Goal: Check status

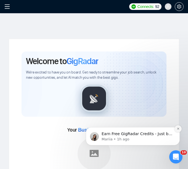
click at [176, 127] on button "Dismiss notification" at bounding box center [177, 128] width 7 height 7
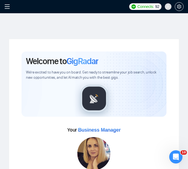
click at [7, 5] on icon "menu" at bounding box center [7, 6] width 5 height 4
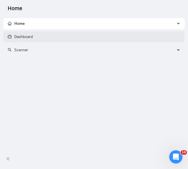
click at [15, 34] on link "Dashboard" at bounding box center [20, 36] width 25 height 5
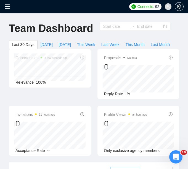
type input "[DATE]"
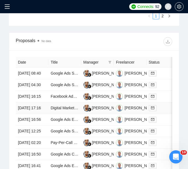
scroll to position [343, 0]
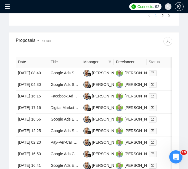
click at [7, 10] on span at bounding box center [8, 6] width 9 height 13
click at [7, 8] on icon "menu" at bounding box center [7, 7] width 6 height 6
click at [8, 7] on icon "menu" at bounding box center [7, 7] width 6 height 6
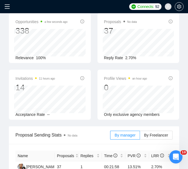
scroll to position [3, 0]
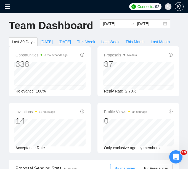
click at [6, 7] on icon "menu" at bounding box center [7, 7] width 6 height 6
click at [6, 6] on icon "menu" at bounding box center [7, 7] width 6 height 6
